Goal: Information Seeking & Learning: Check status

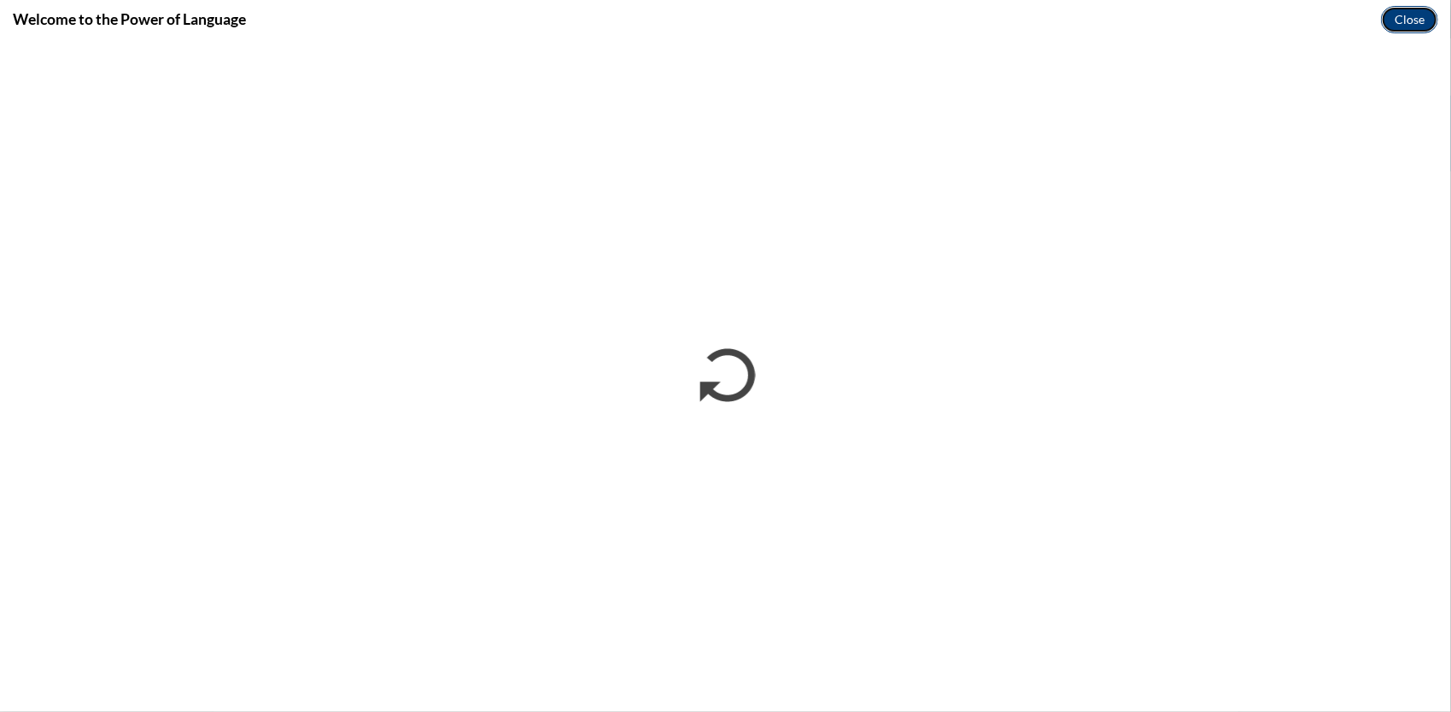
click at [1415, 15] on button "Close" at bounding box center [1409, 19] width 57 height 27
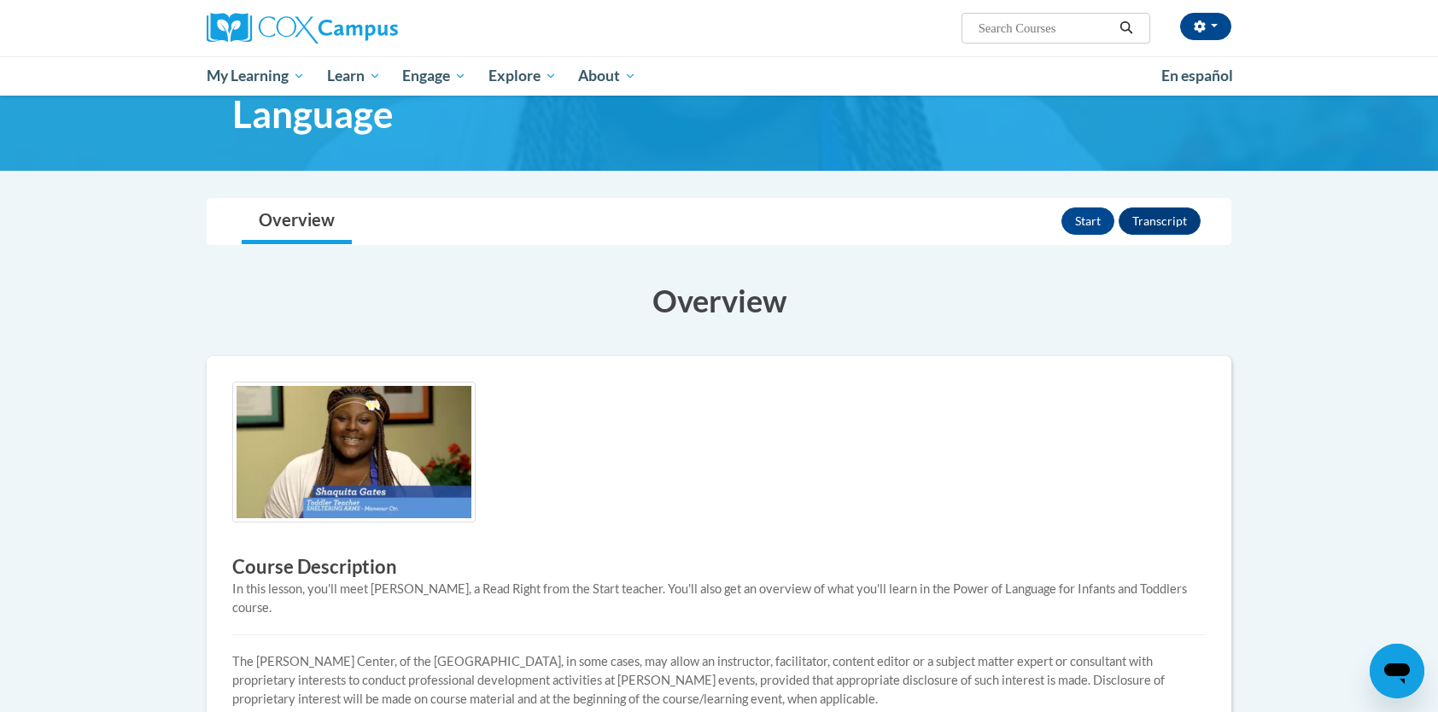
click at [1260, 328] on body "May Xiong (America/New_York UTC-04:00) My Profile Inbox My Transcripts Log Out …" at bounding box center [719, 587] width 1438 height 1379
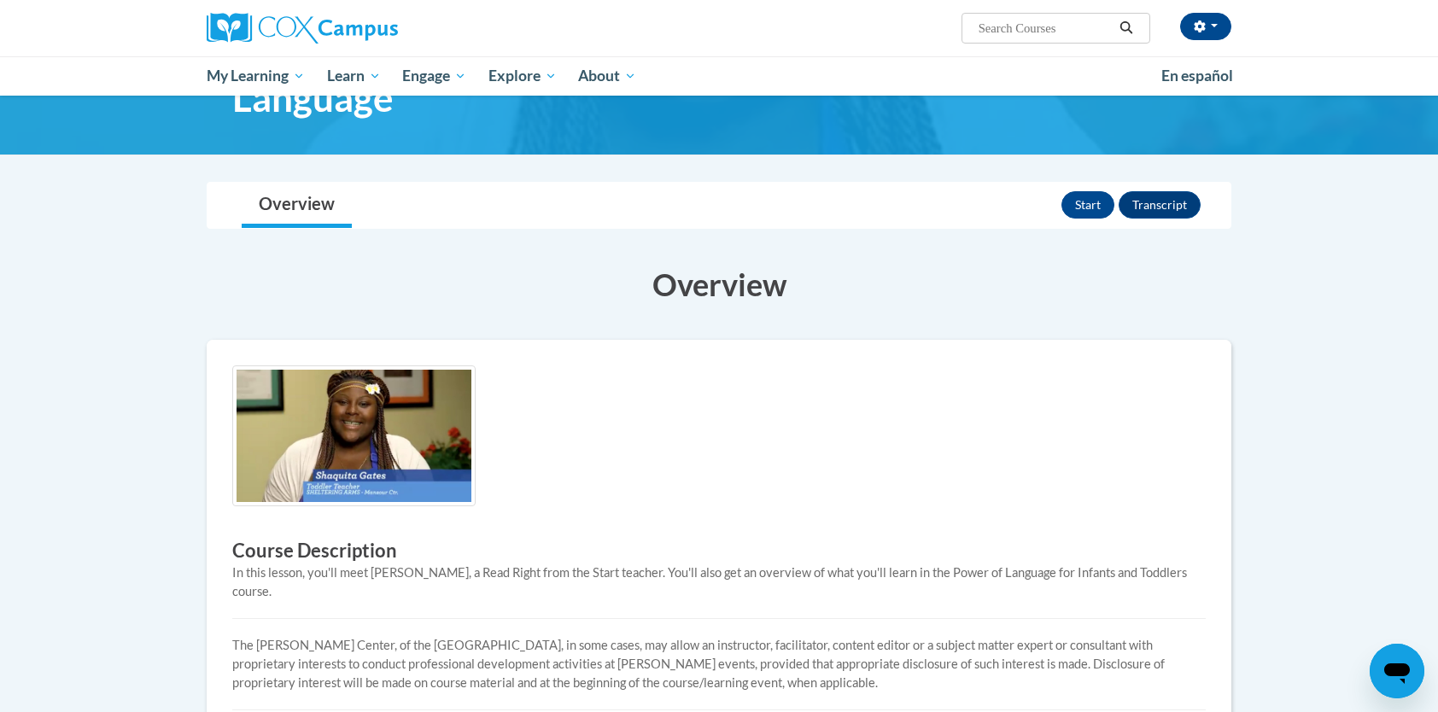
scroll to position [136, 0]
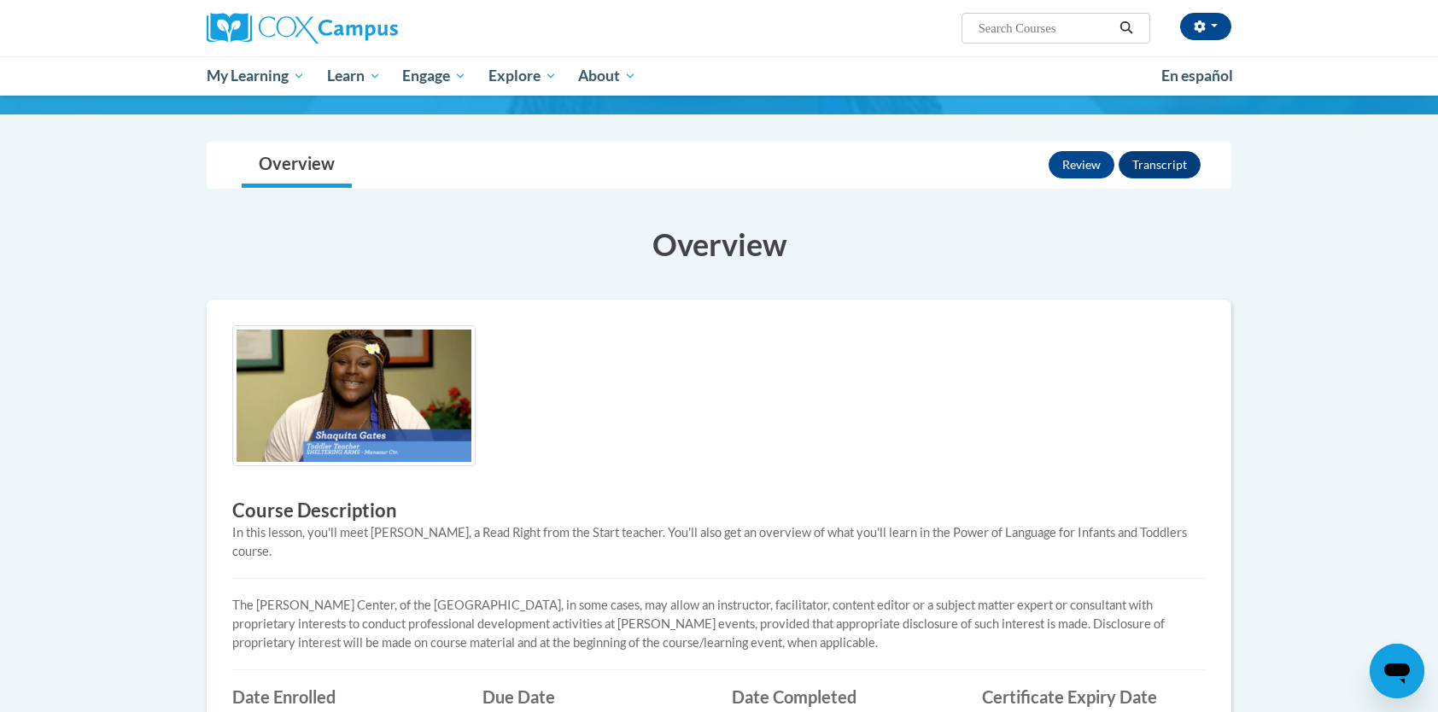
scroll to position [171, 0]
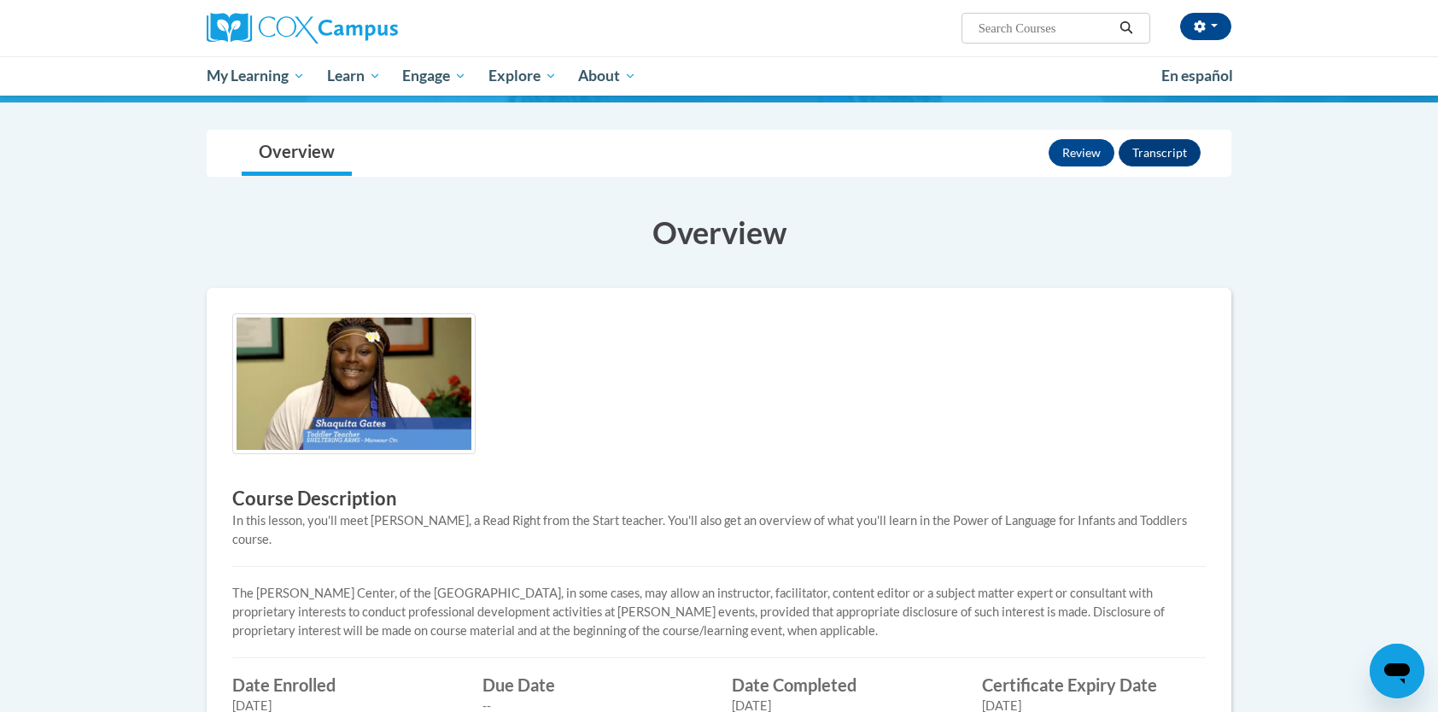
click at [1203, 301] on div "Course Description In this lesson, you'll meet Shaquita, a Read Right from the …" at bounding box center [719, 541] width 1025 height 506
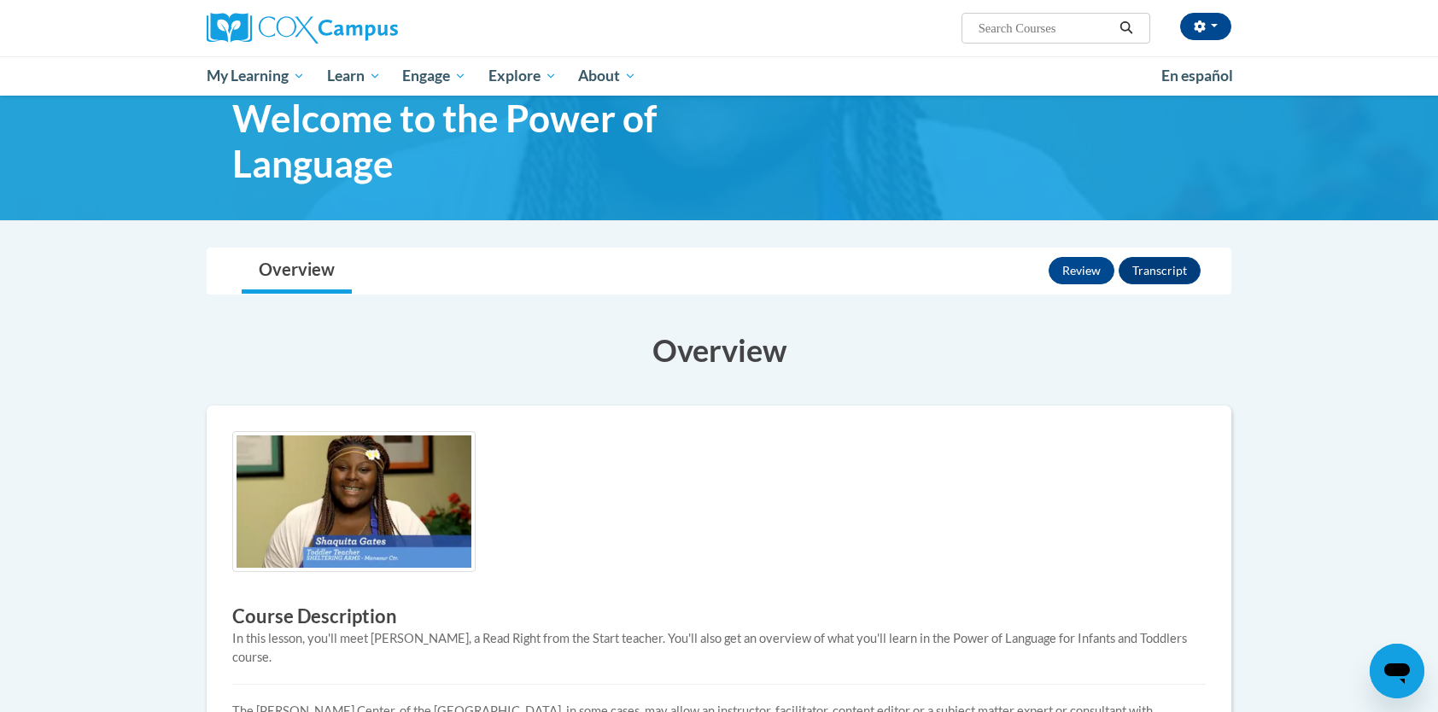
scroll to position [0, 0]
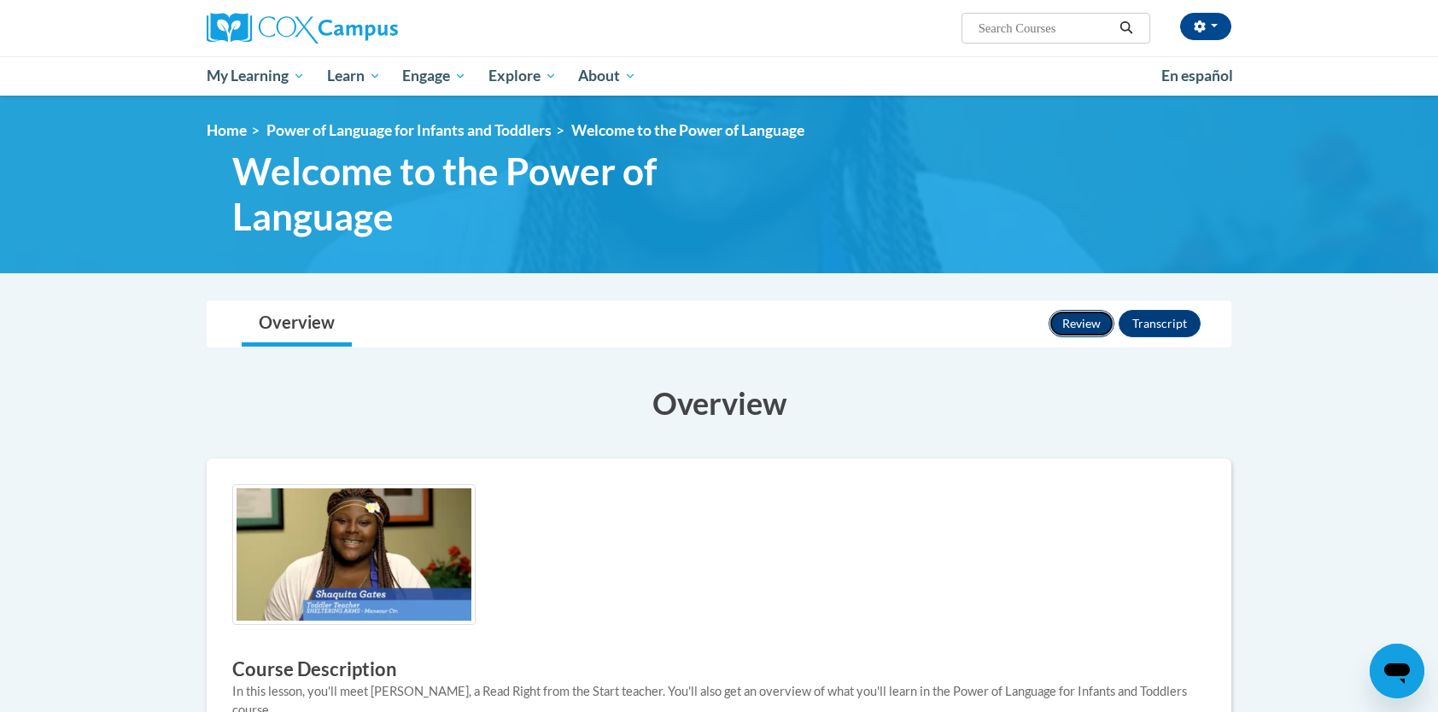
click at [1103, 321] on button "Review" at bounding box center [1081, 323] width 66 height 27
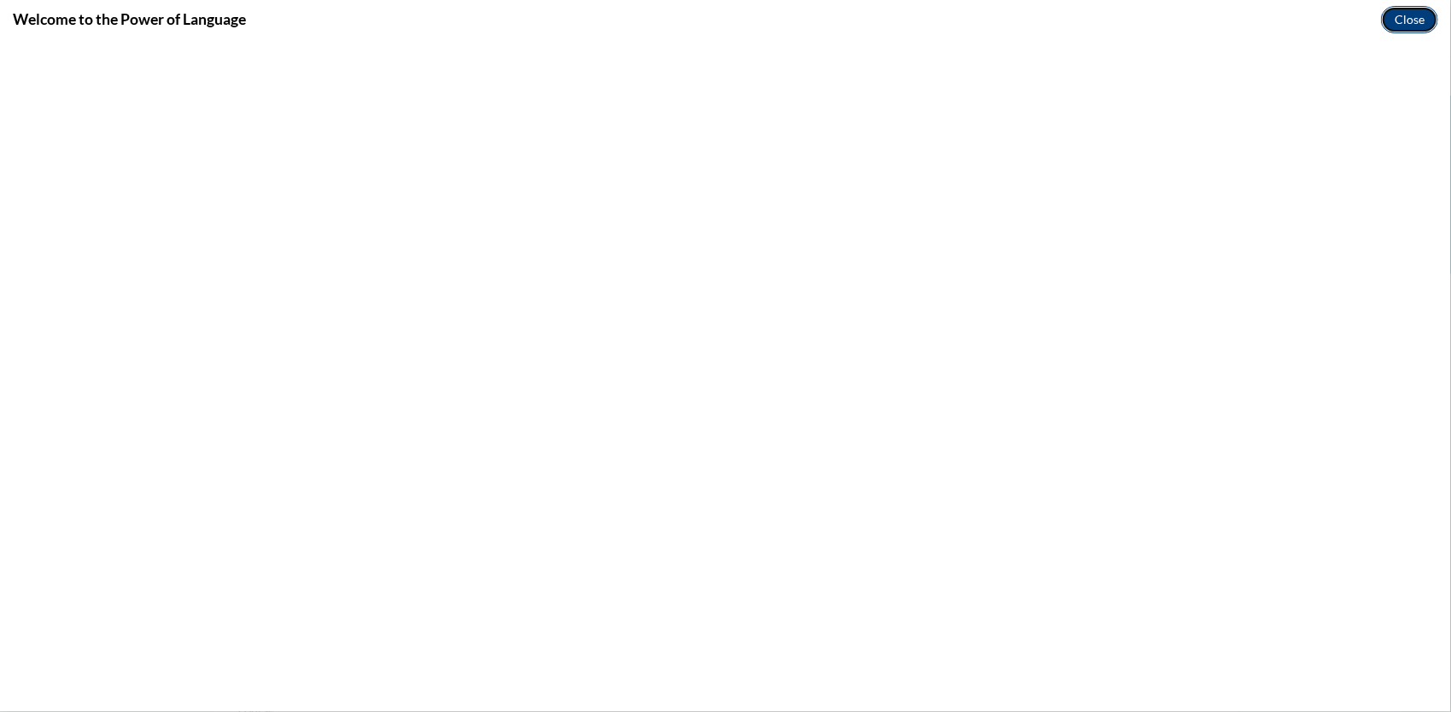
click at [1423, 24] on button "Close" at bounding box center [1409, 19] width 57 height 27
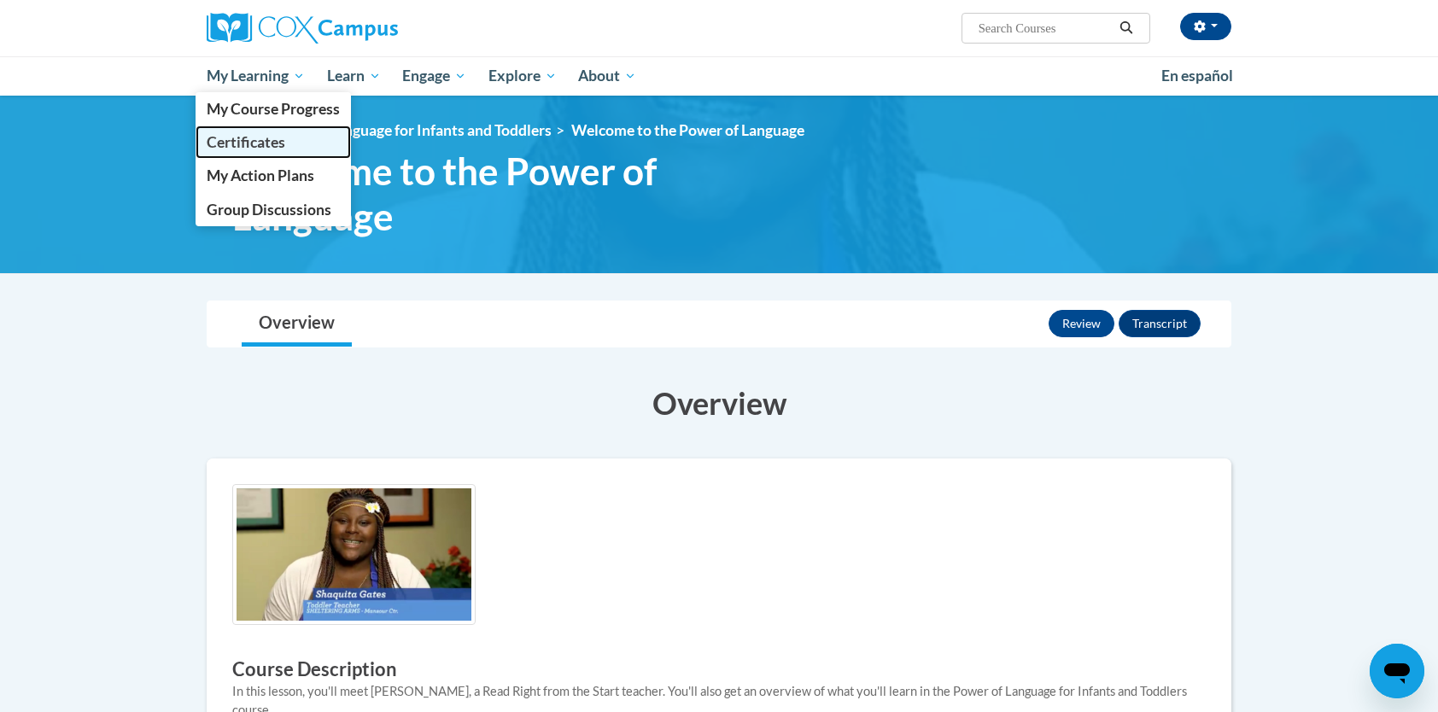
click at [266, 145] on span "Certificates" at bounding box center [246, 142] width 79 height 18
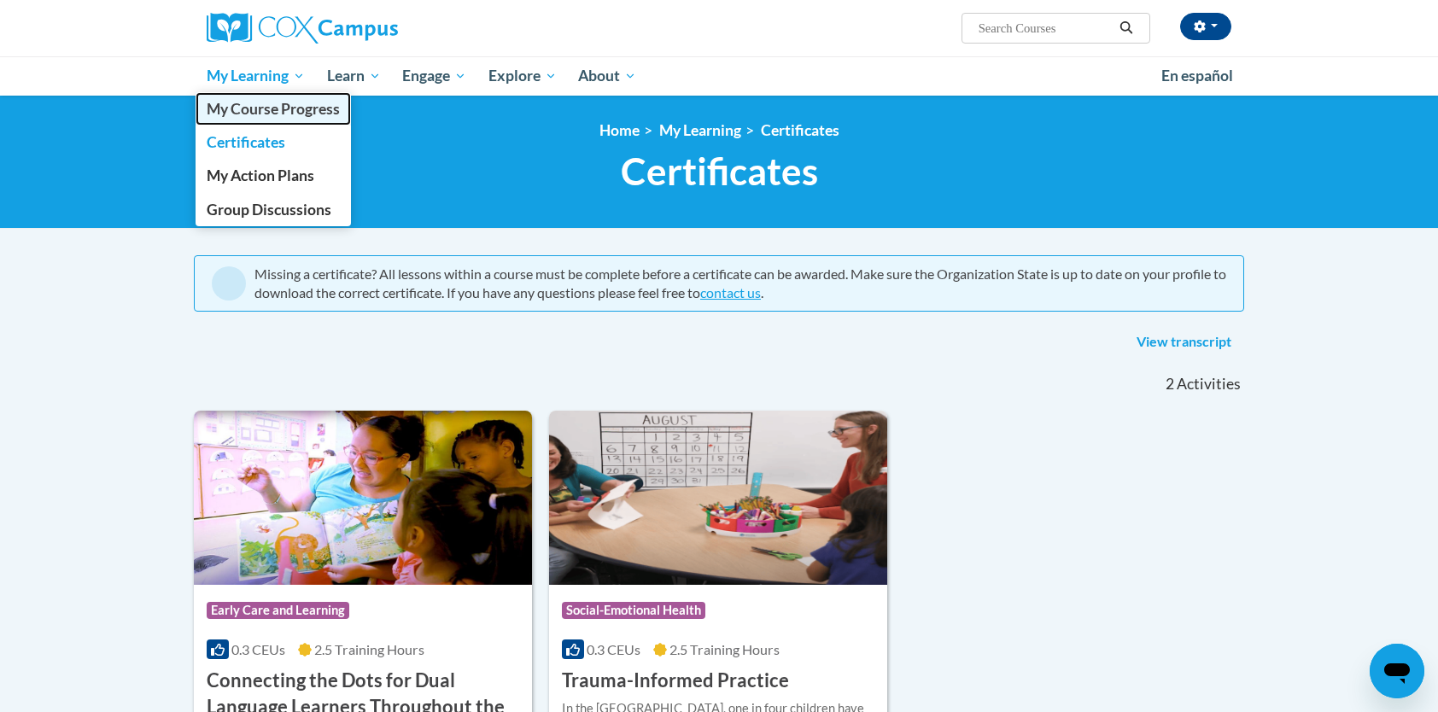
click at [282, 102] on span "My Course Progress" at bounding box center [273, 109] width 133 height 18
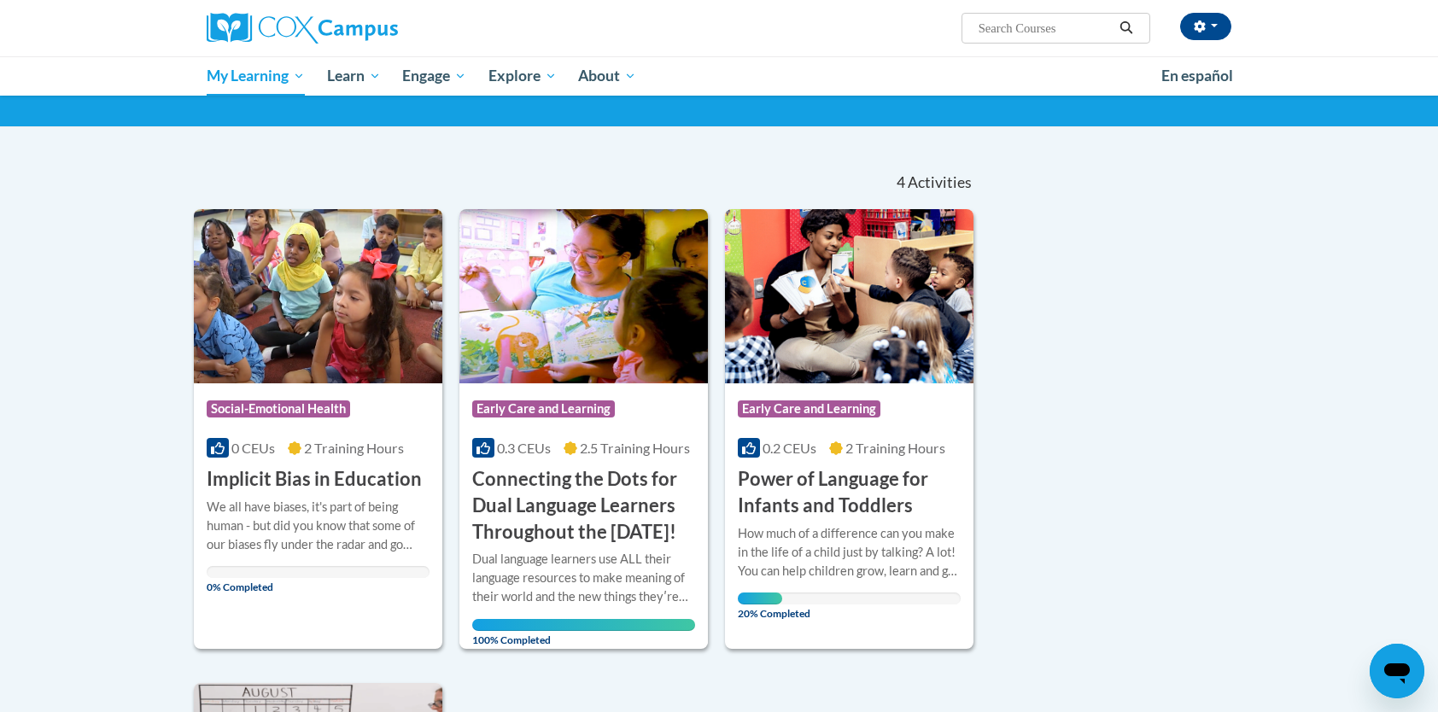
scroll to position [102, 0]
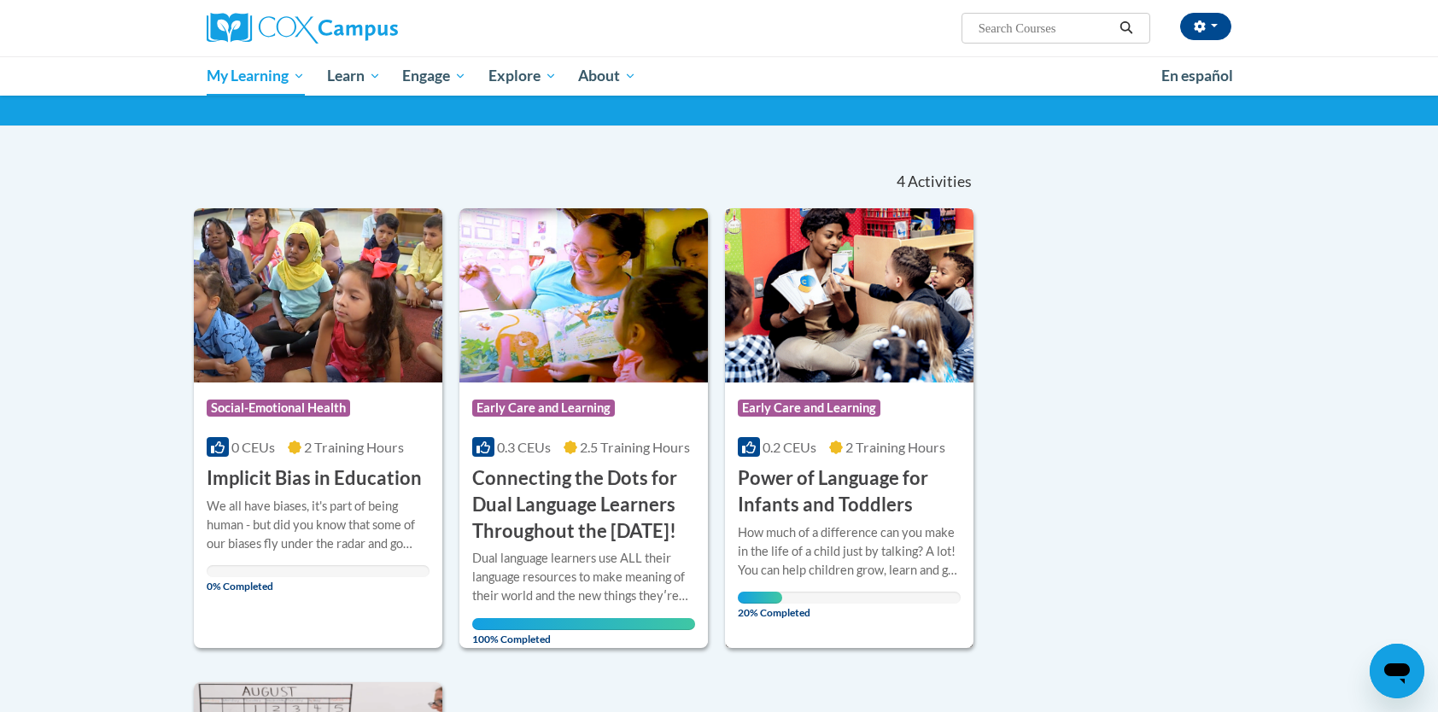
click at [896, 592] on div "20% Completed" at bounding box center [849, 598] width 223 height 12
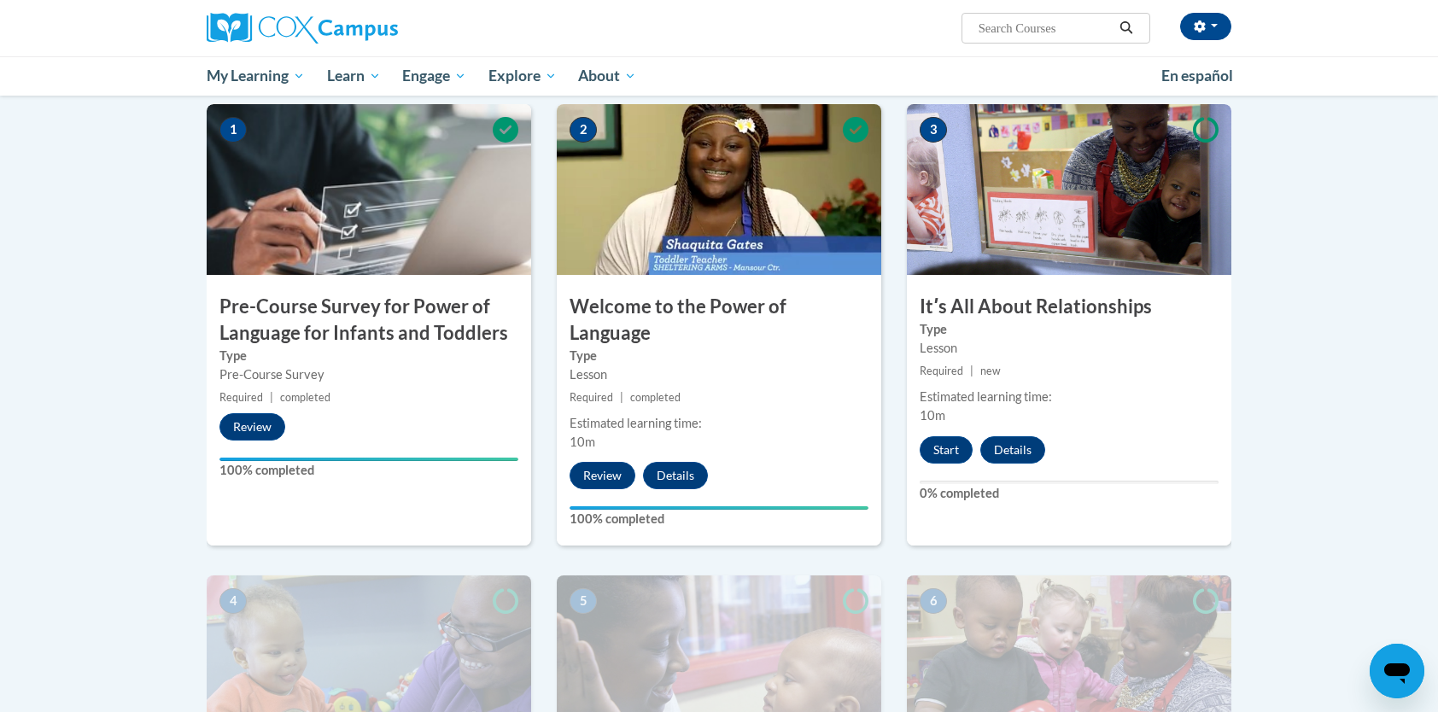
scroll to position [376, 0]
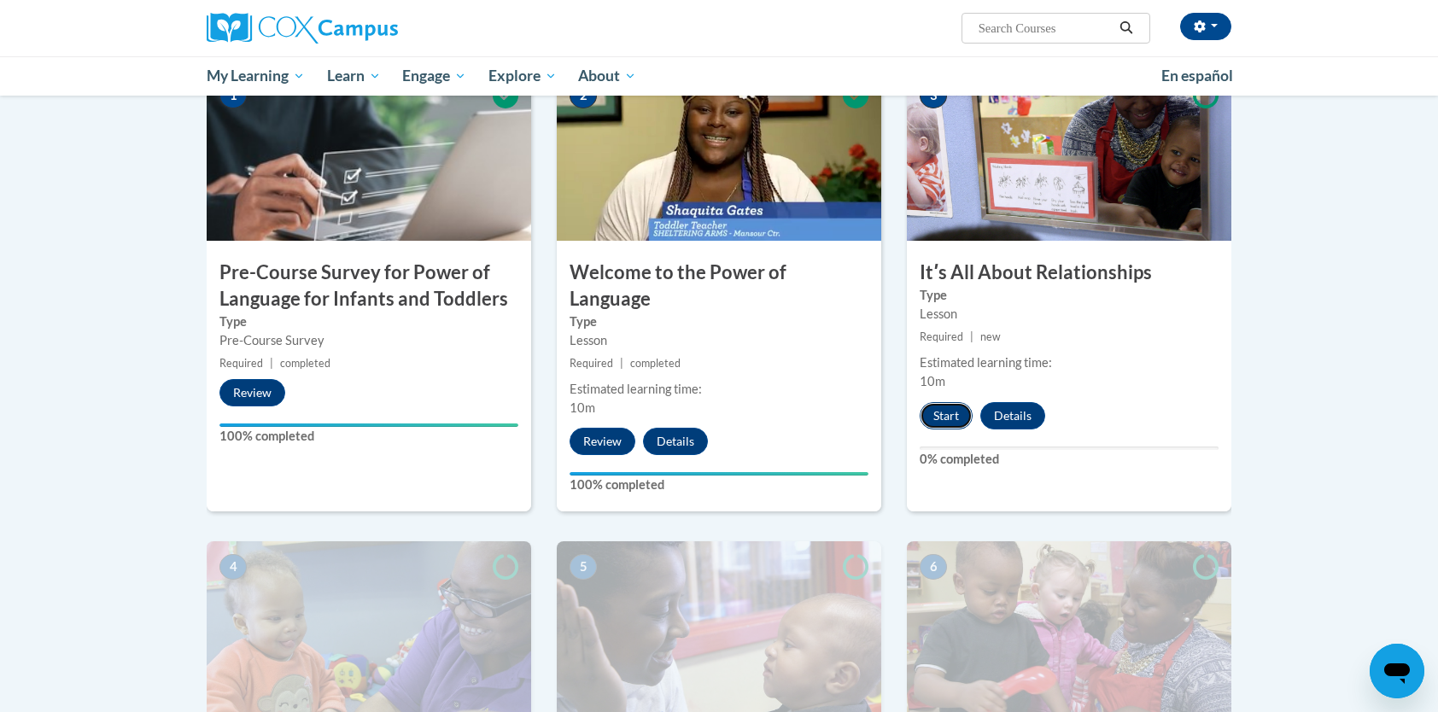
click at [939, 419] on button "Start" at bounding box center [946, 415] width 53 height 27
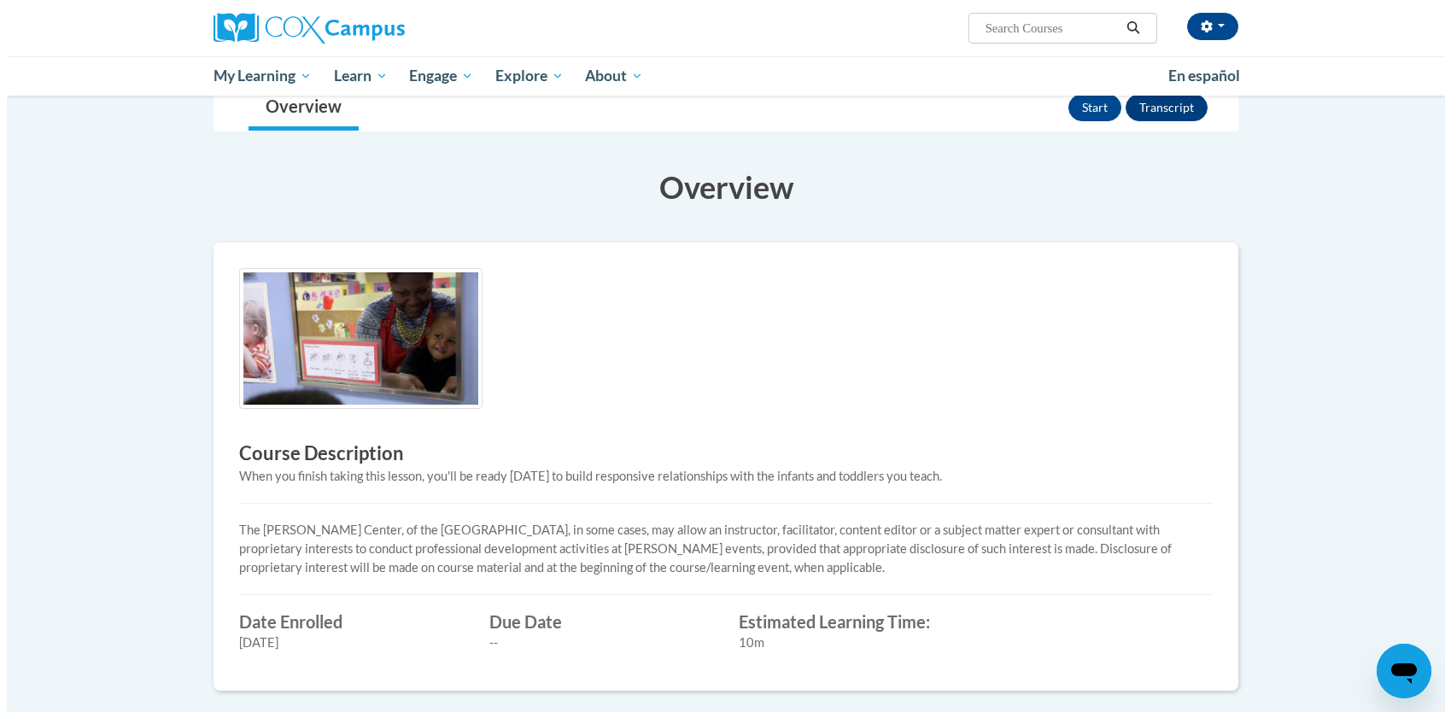
scroll to position [137, 0]
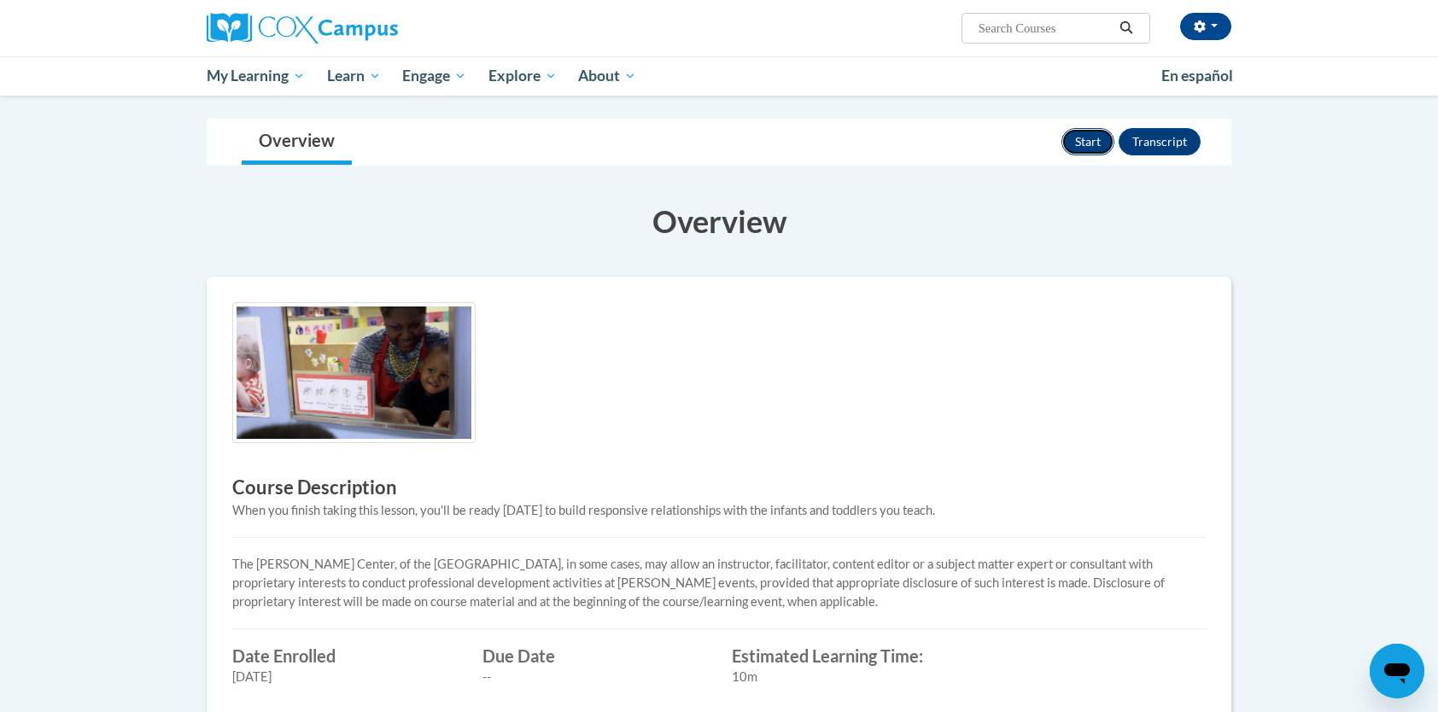
click at [1083, 138] on button "Start" at bounding box center [1087, 141] width 53 height 27
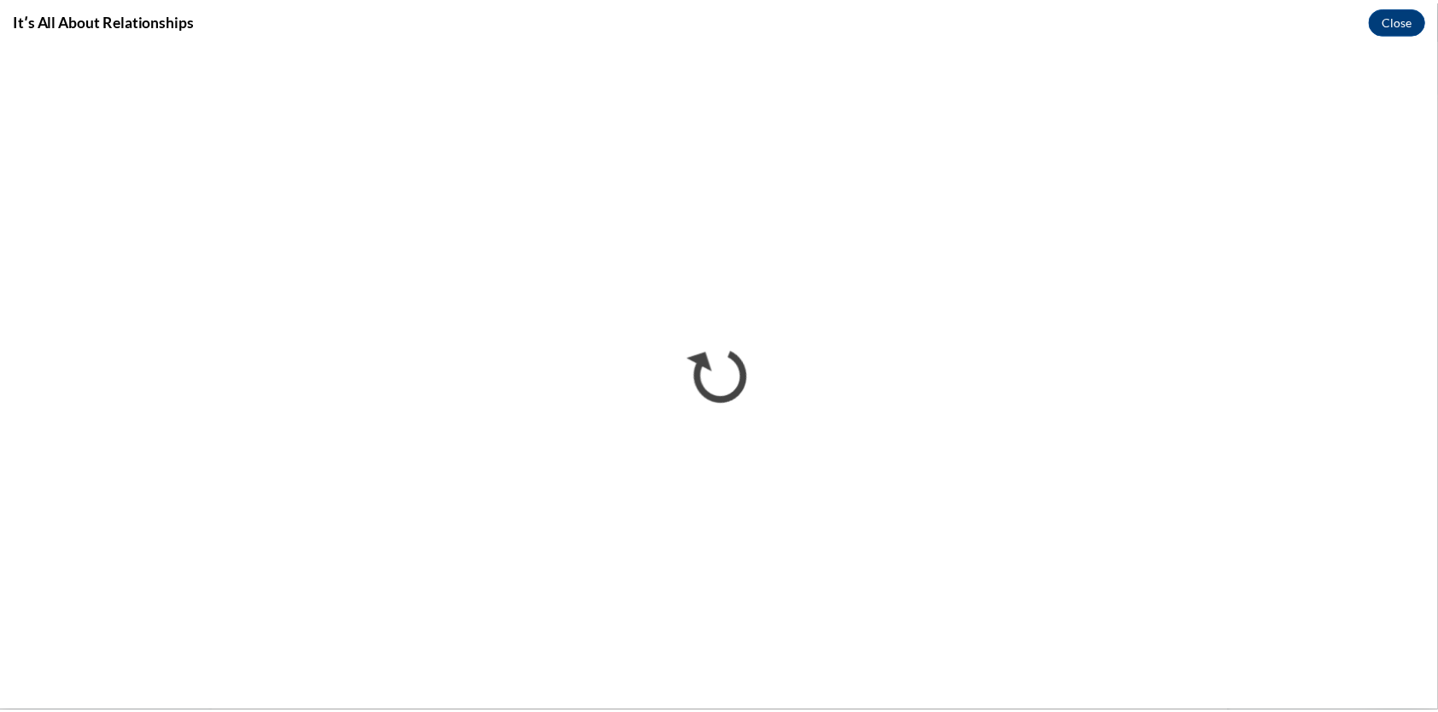
scroll to position [0, 0]
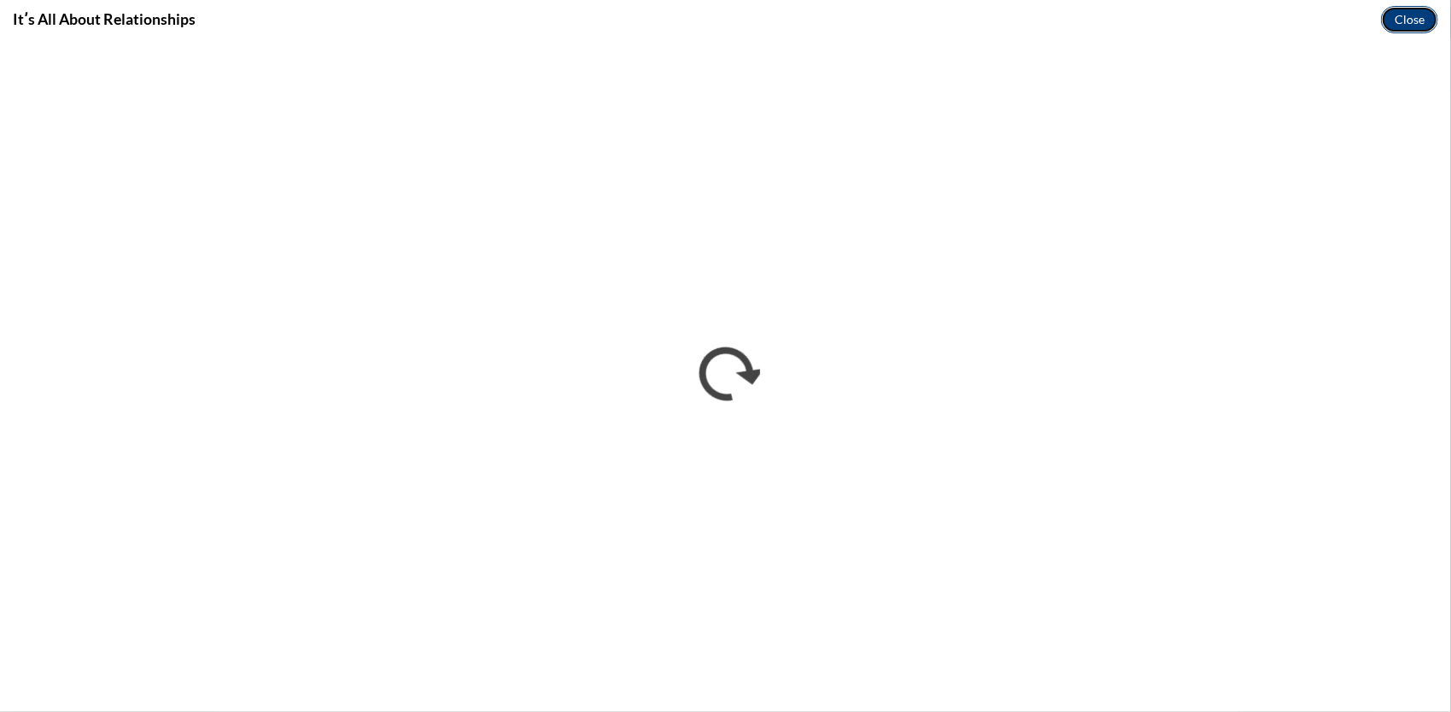
click at [1410, 22] on button "Close" at bounding box center [1409, 19] width 57 height 27
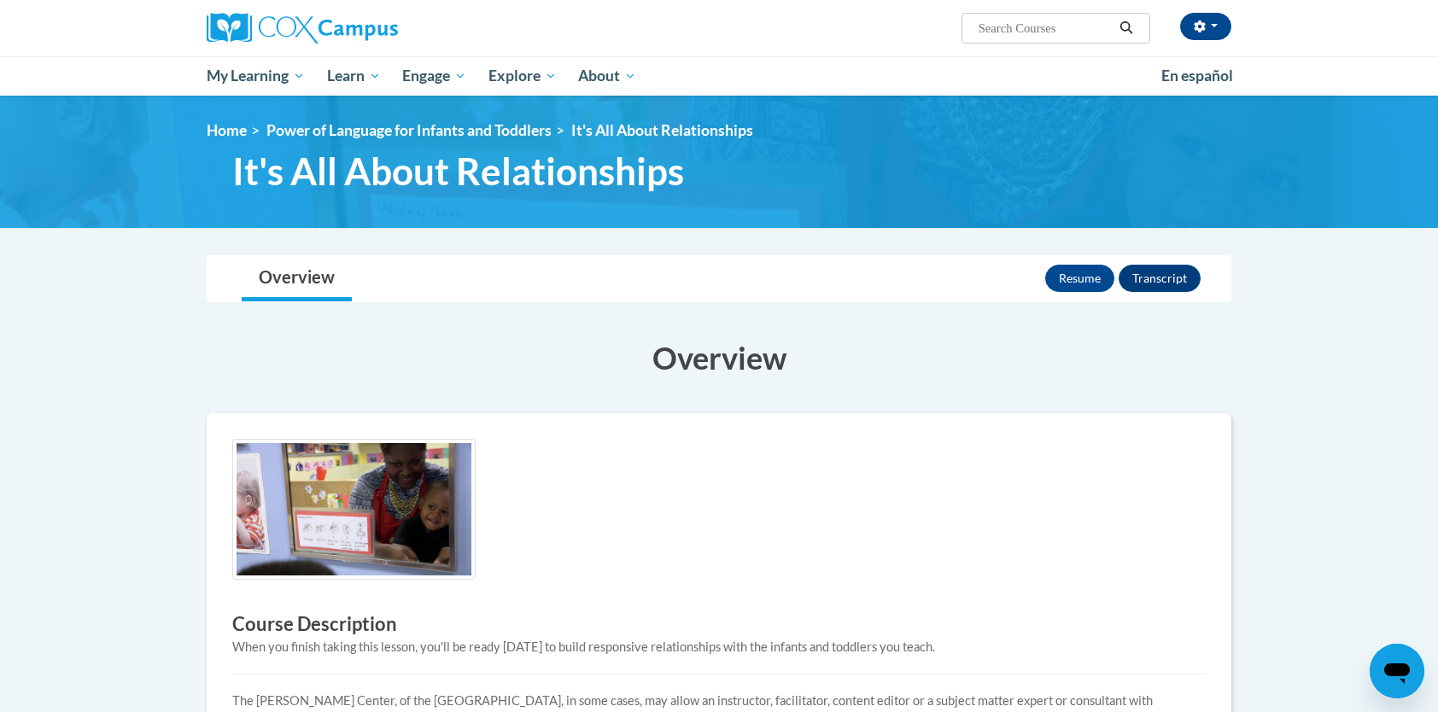
click at [1405, 309] on body "[PERSON_NAME] ([GEOGRAPHIC_DATA]/New_York UTC-04:00) My Profile Inbox My Transc…" at bounding box center [719, 657] width 1438 height 1315
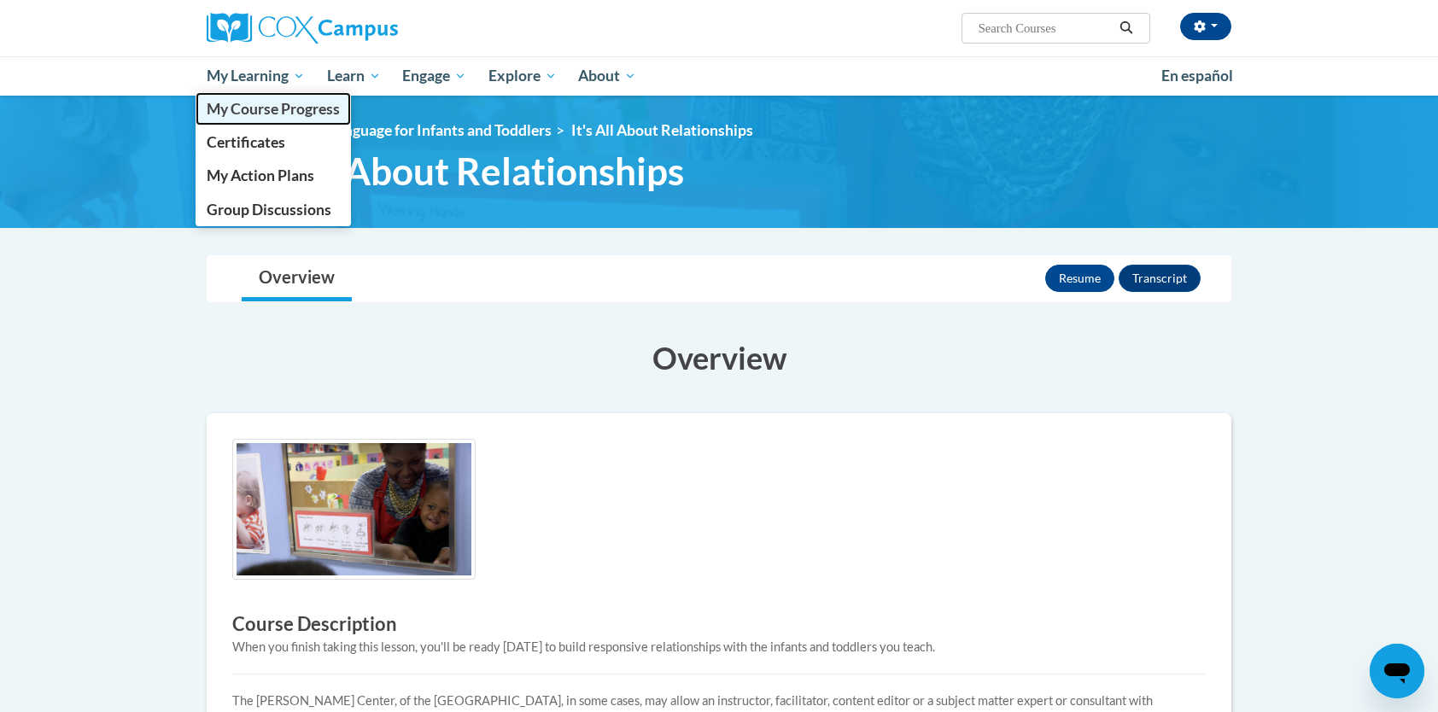
click at [266, 102] on span "My Course Progress" at bounding box center [273, 109] width 133 height 18
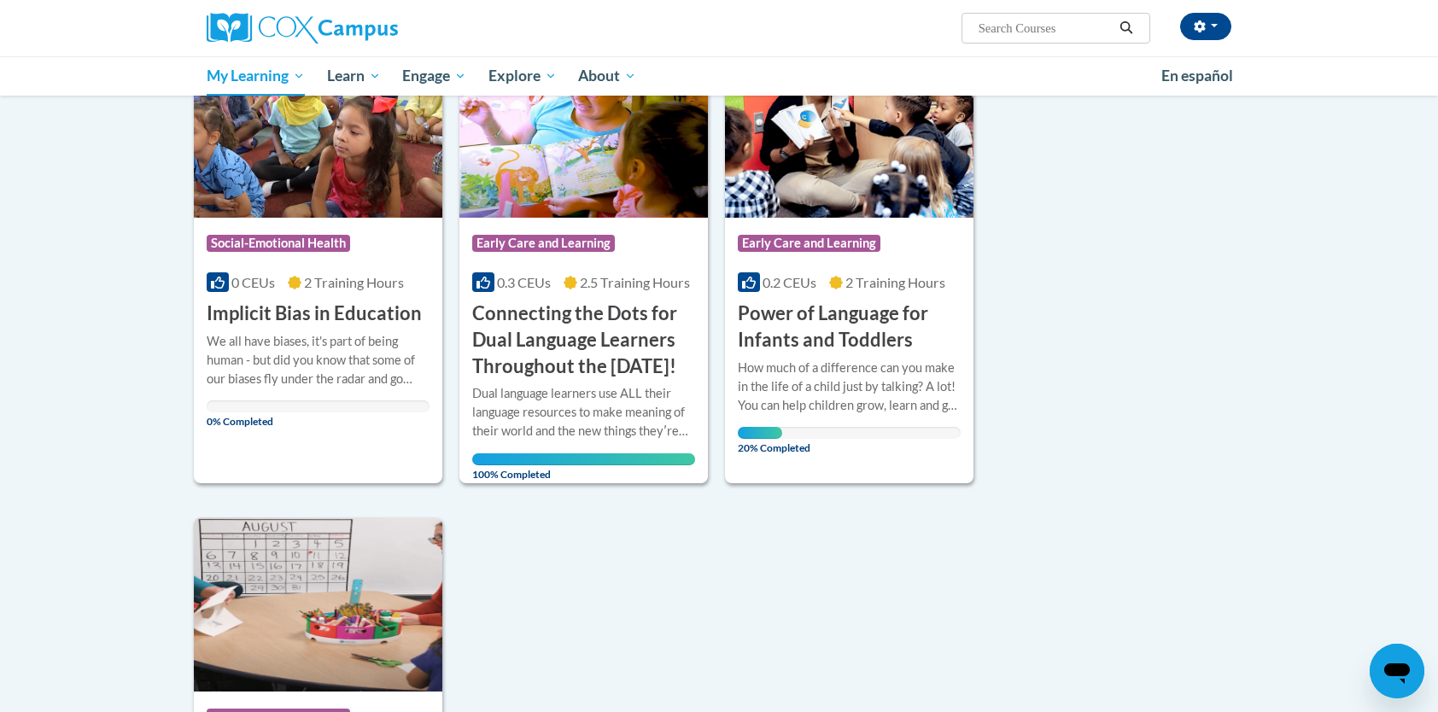
scroll to position [273, 0]
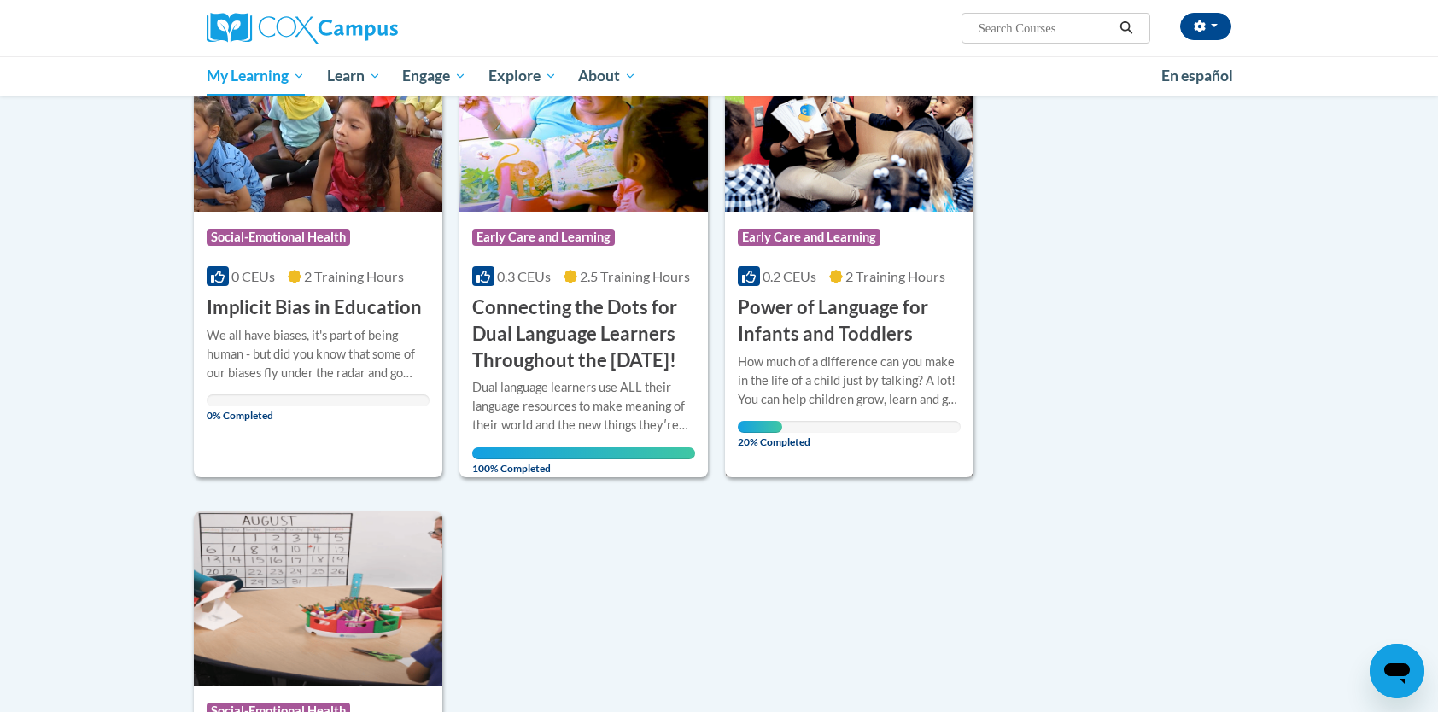
click at [824, 352] on div at bounding box center [849, 352] width 223 height 1
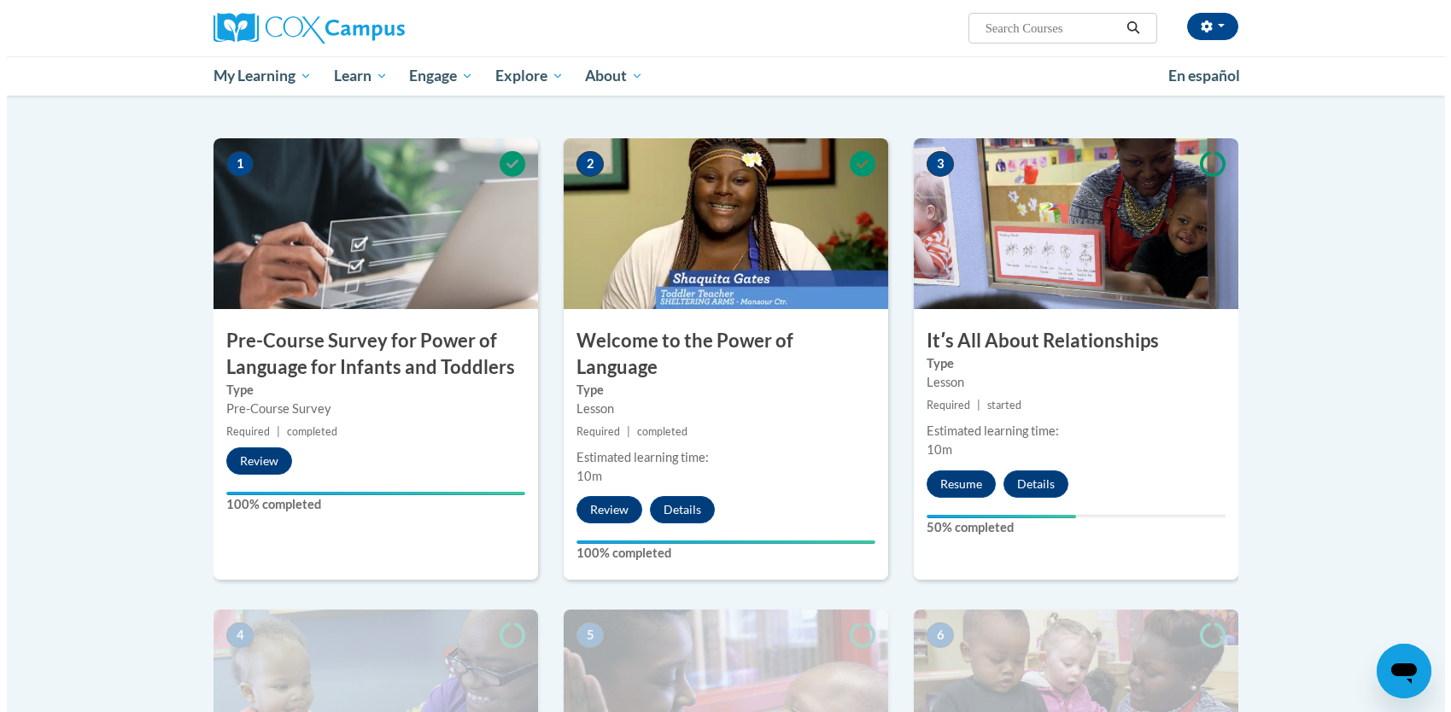
scroll to position [342, 0]
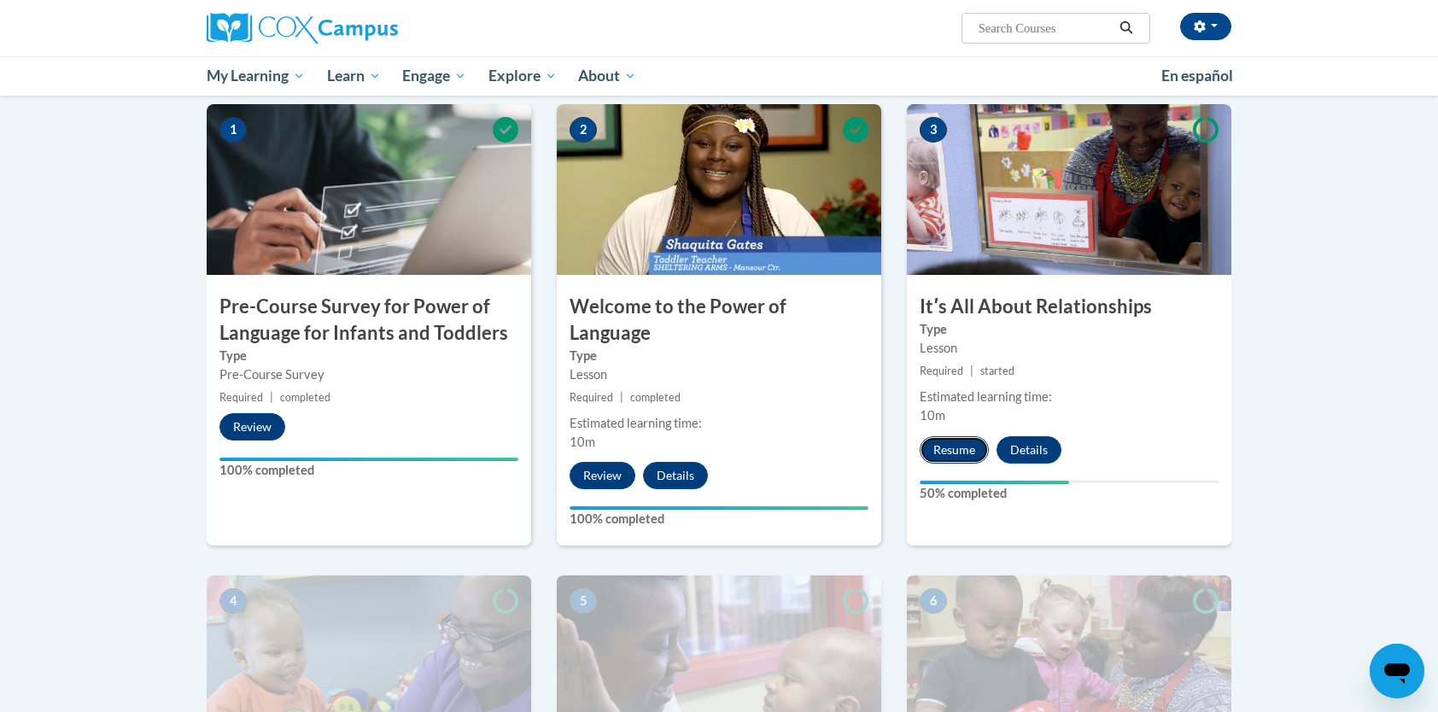
click at [957, 442] on button "Resume" at bounding box center [954, 449] width 69 height 27
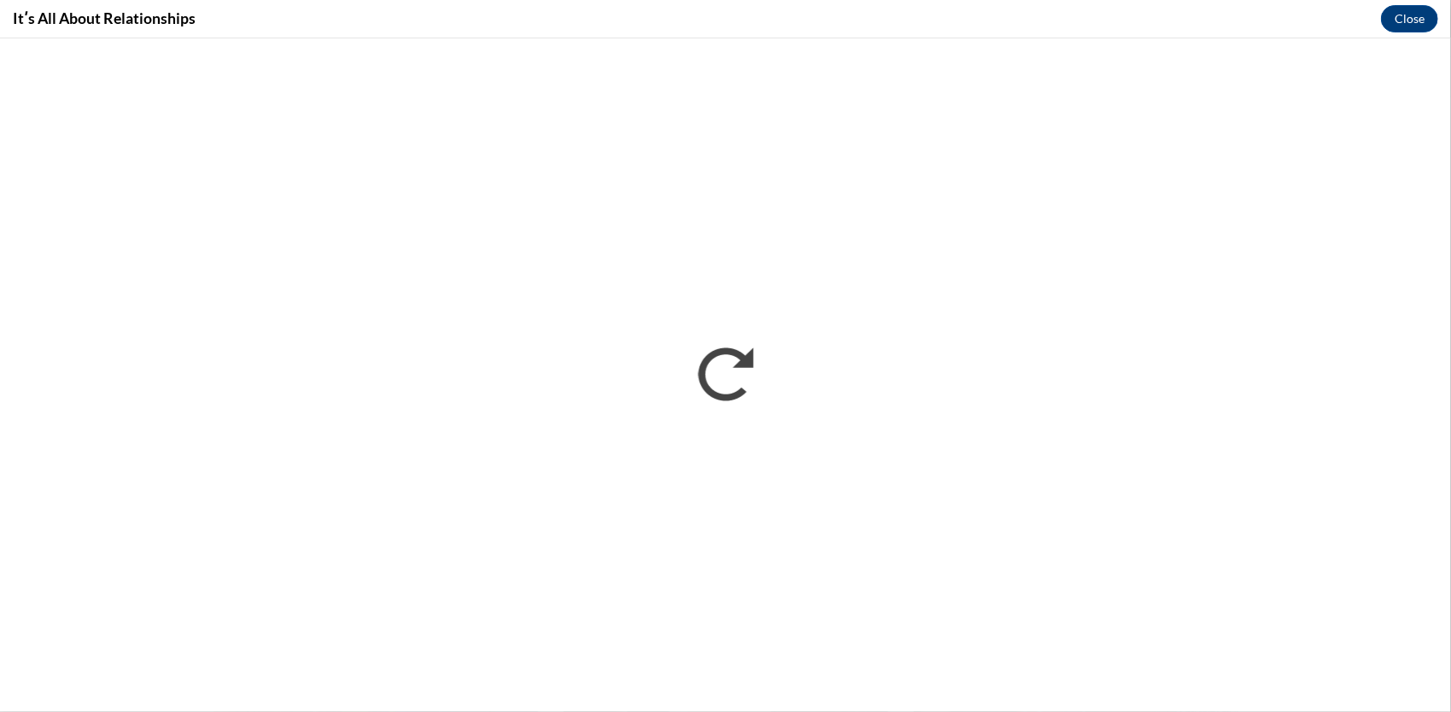
scroll to position [0, 0]
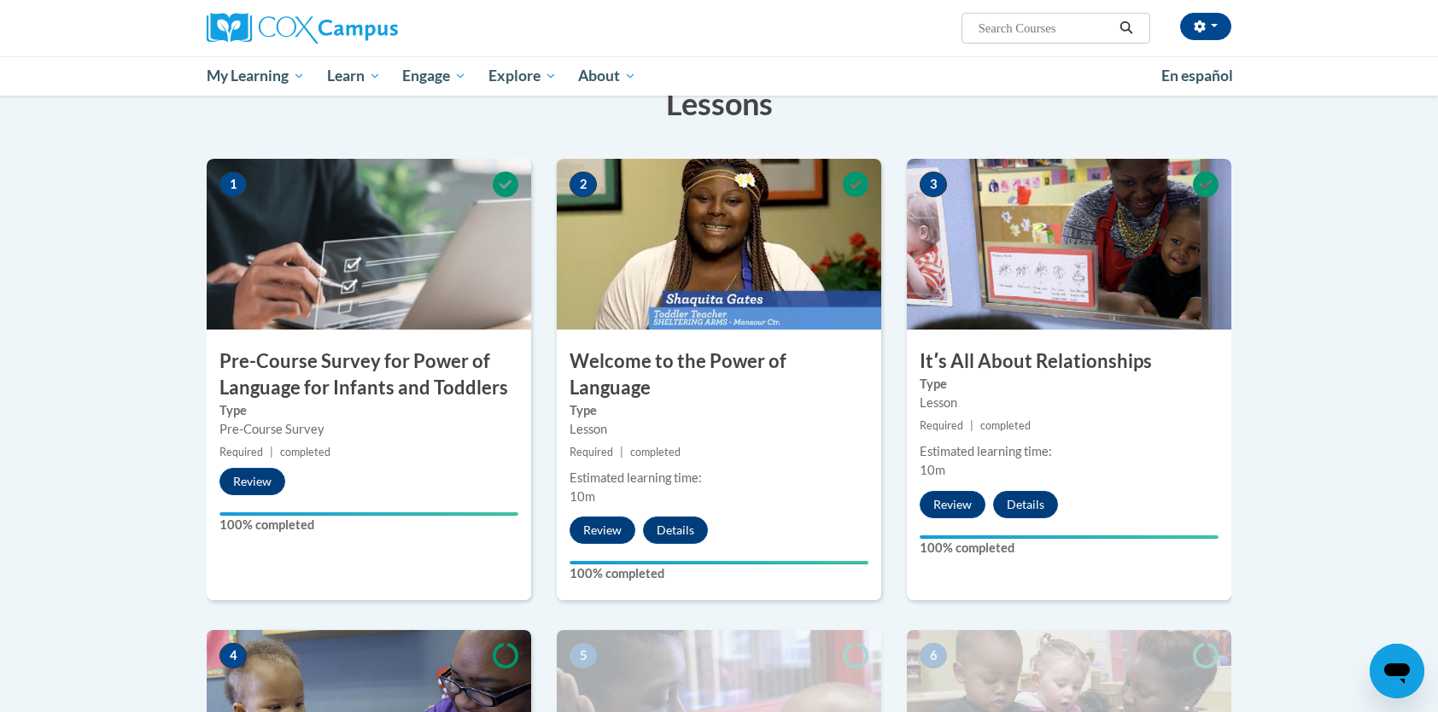
scroll to position [273, 0]
